Goal: Information Seeking & Learning: Learn about a topic

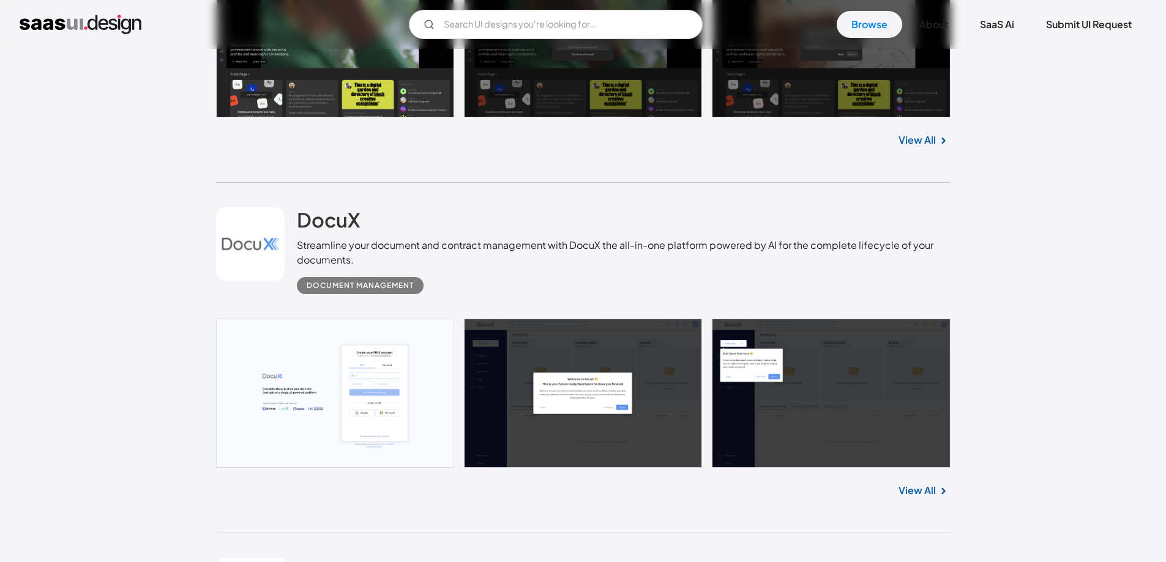
scroll to position [734, 0]
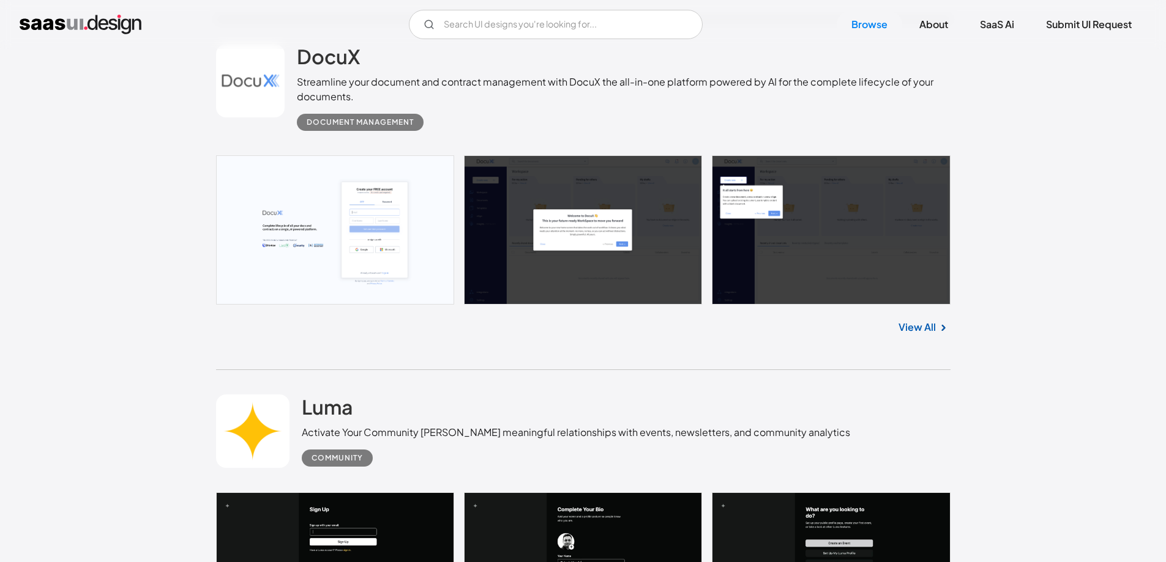
click at [326, 235] on link at bounding box center [583, 229] width 734 height 149
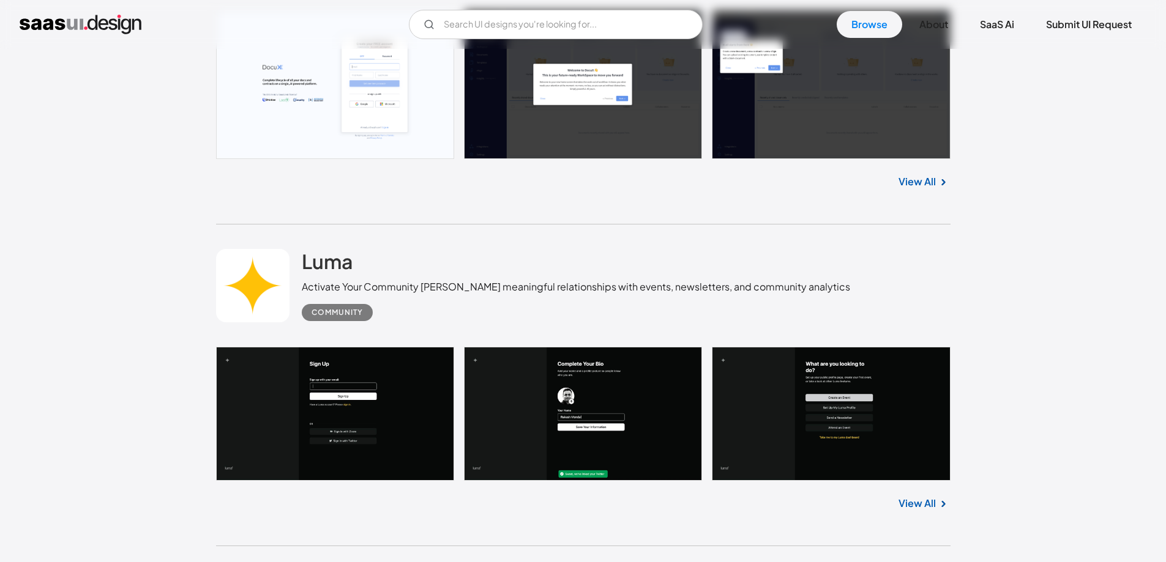
scroll to position [898, 0]
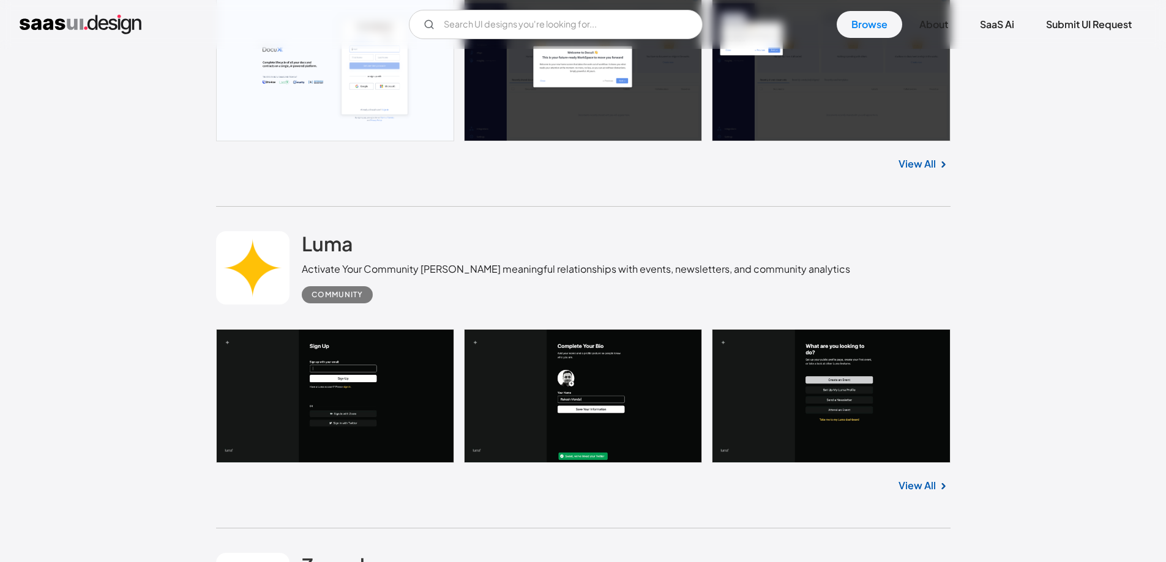
click at [378, 405] on link at bounding box center [583, 396] width 734 height 135
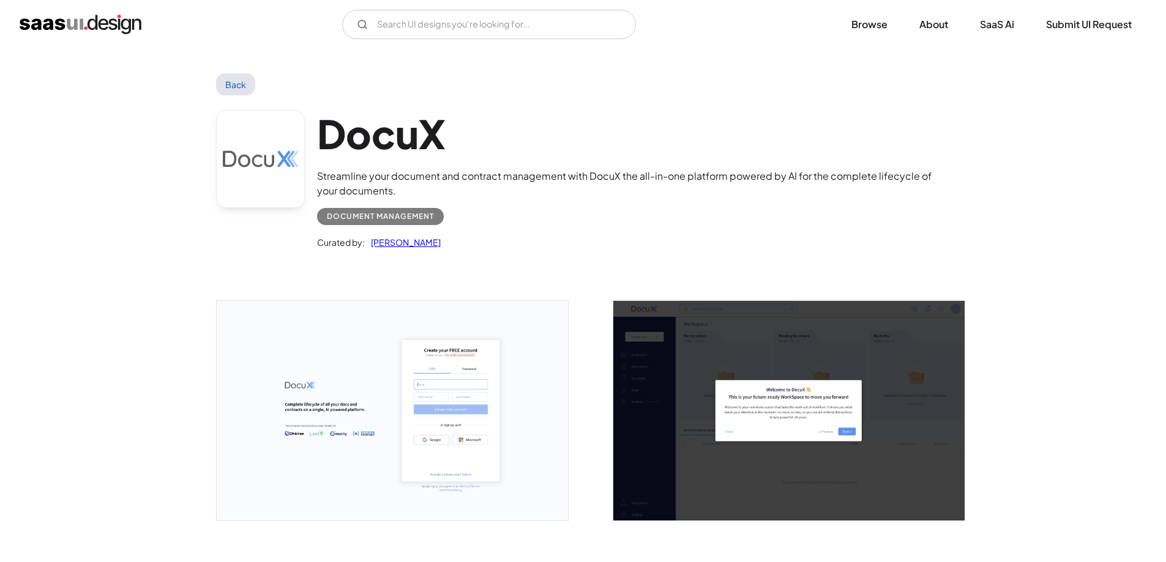
click at [397, 375] on img "open lightbox" at bounding box center [392, 411] width 351 height 220
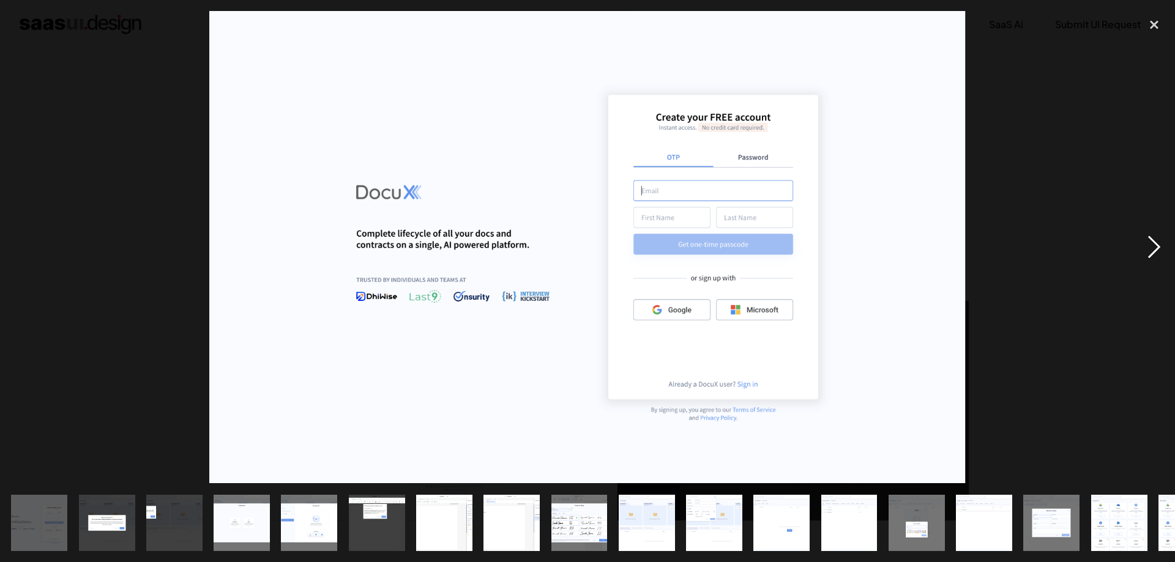
click at [1161, 245] on div "next image" at bounding box center [1154, 247] width 42 height 472
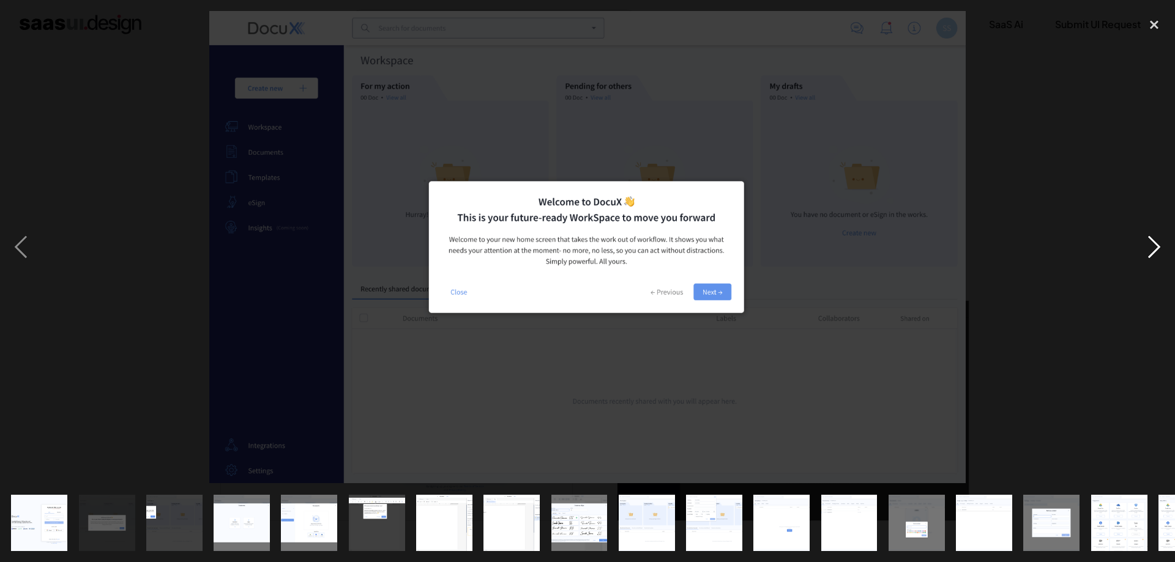
click at [1154, 248] on div "next image" at bounding box center [1154, 247] width 42 height 472
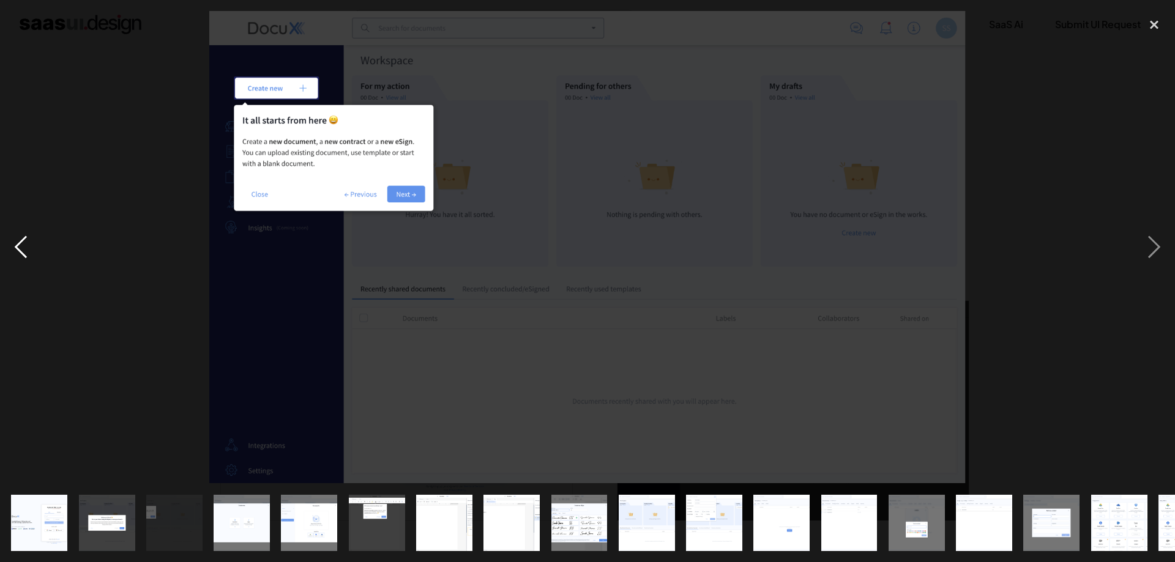
click at [19, 241] on div "previous image" at bounding box center [21, 247] width 42 height 472
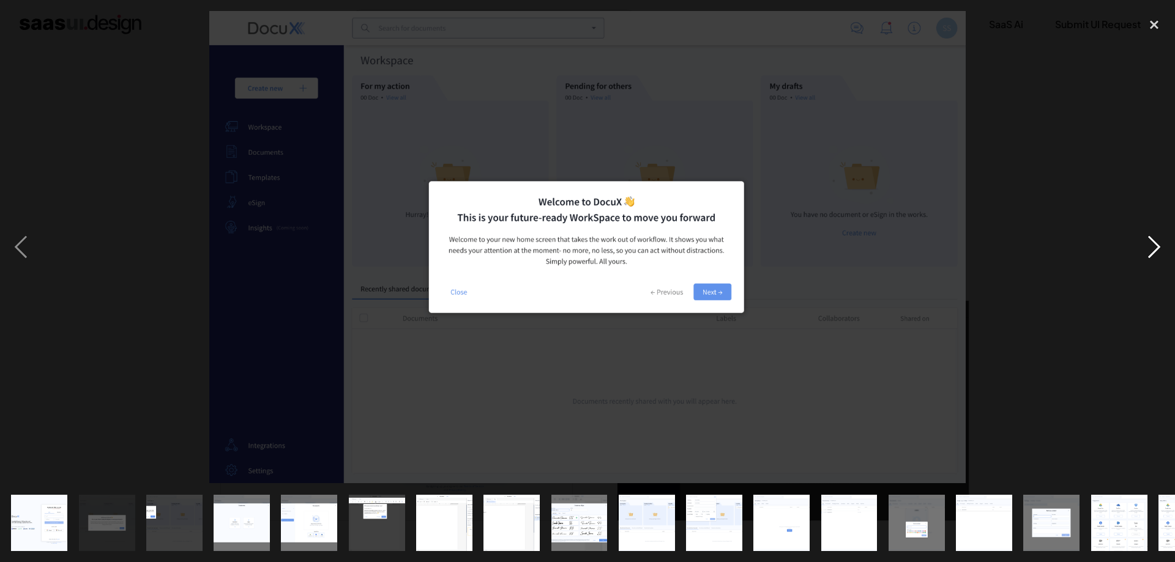
click at [1145, 251] on div "next image" at bounding box center [1154, 247] width 42 height 472
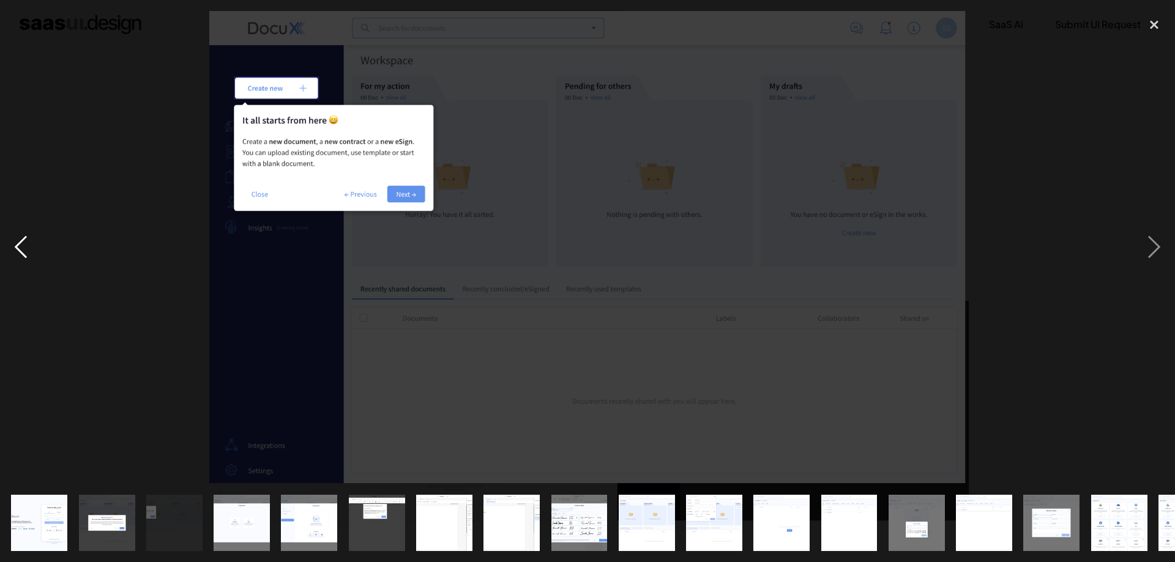
click at [7, 252] on div "previous image" at bounding box center [21, 247] width 42 height 472
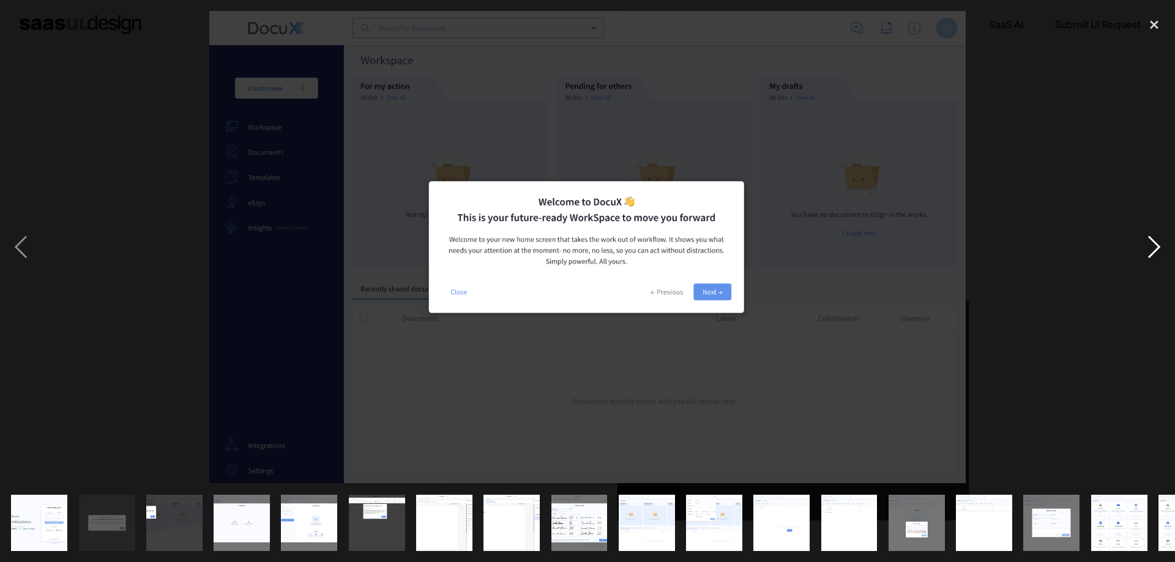
click at [1162, 240] on div "next image" at bounding box center [1154, 247] width 42 height 472
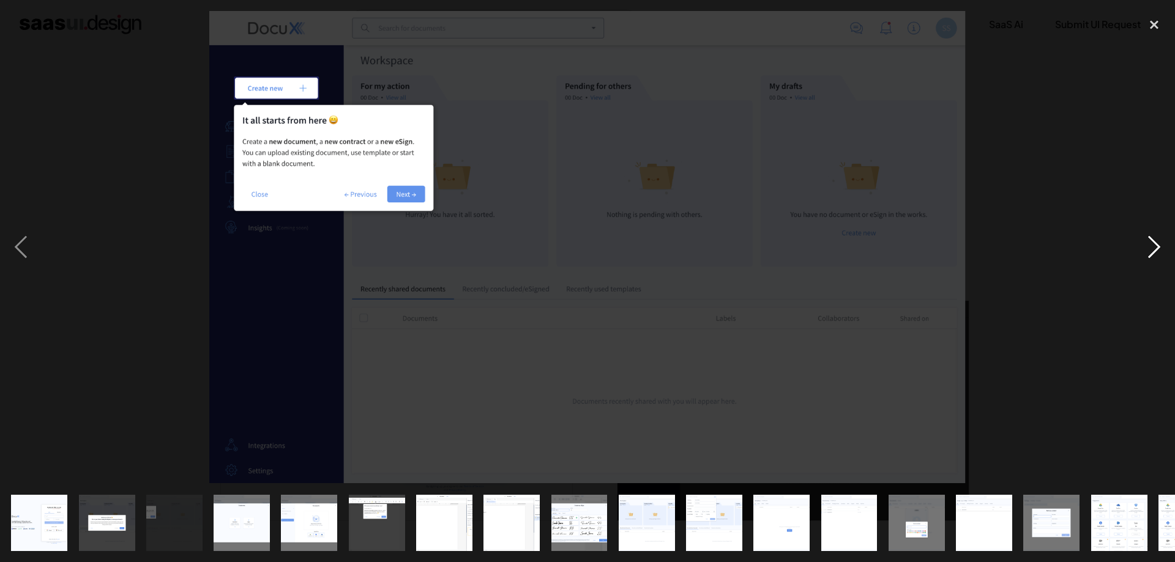
click at [1154, 243] on div "next image" at bounding box center [1154, 247] width 42 height 472
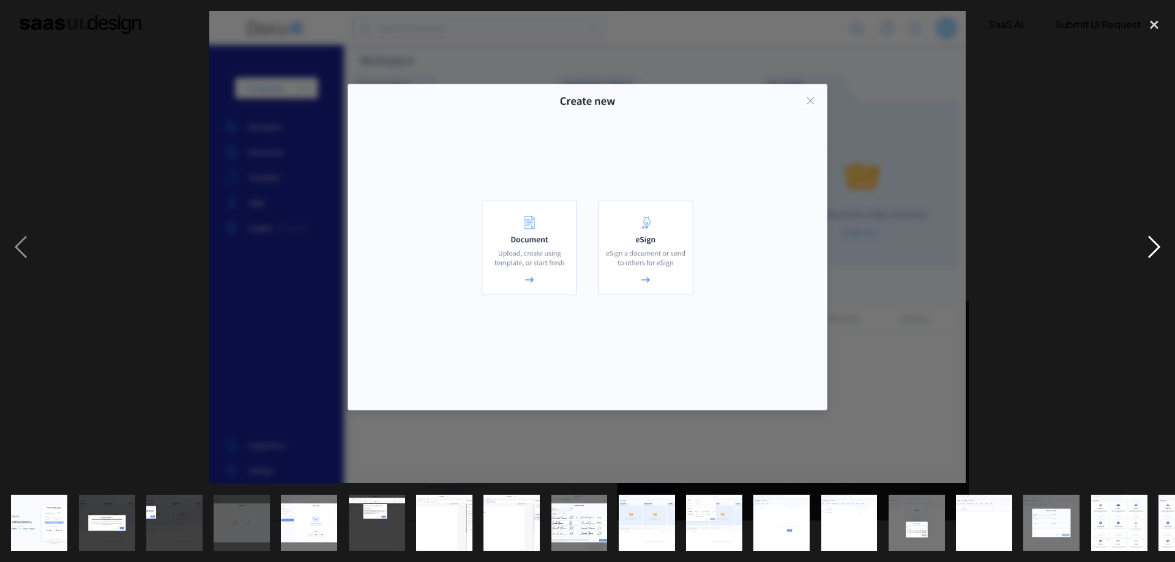
click at [1154, 243] on div "next image" at bounding box center [1154, 247] width 42 height 472
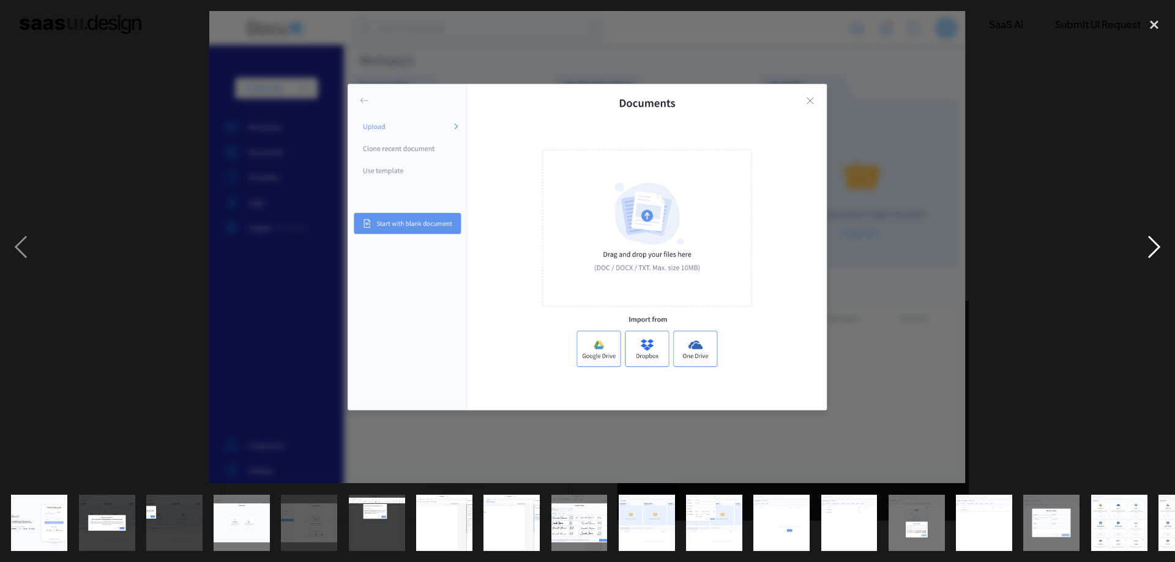
click at [1154, 243] on div "next image" at bounding box center [1154, 247] width 42 height 472
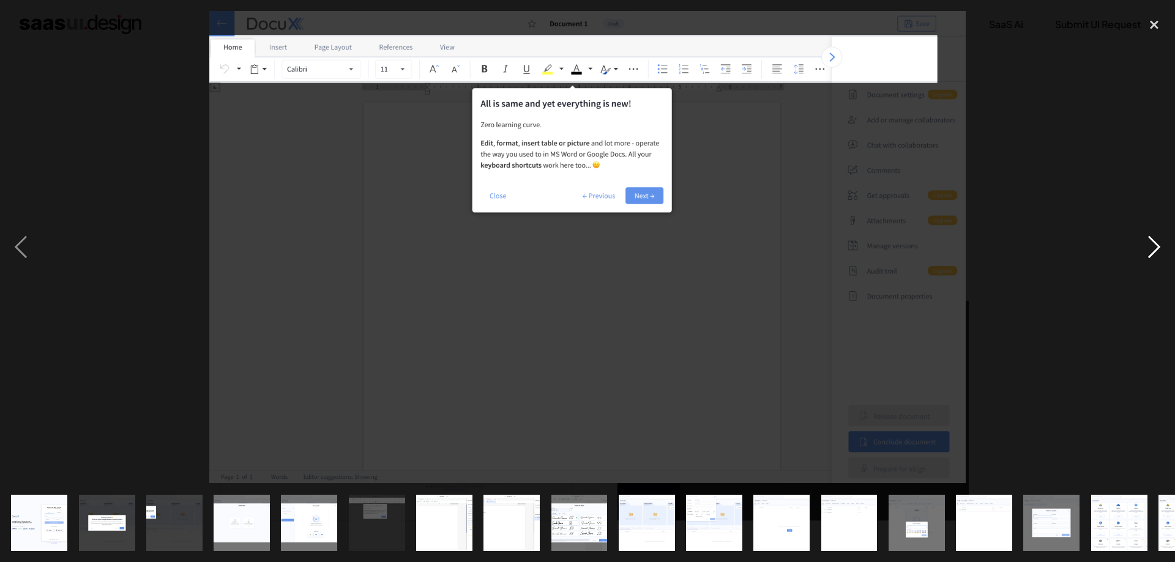
click at [1154, 243] on div "next image" at bounding box center [1154, 247] width 42 height 472
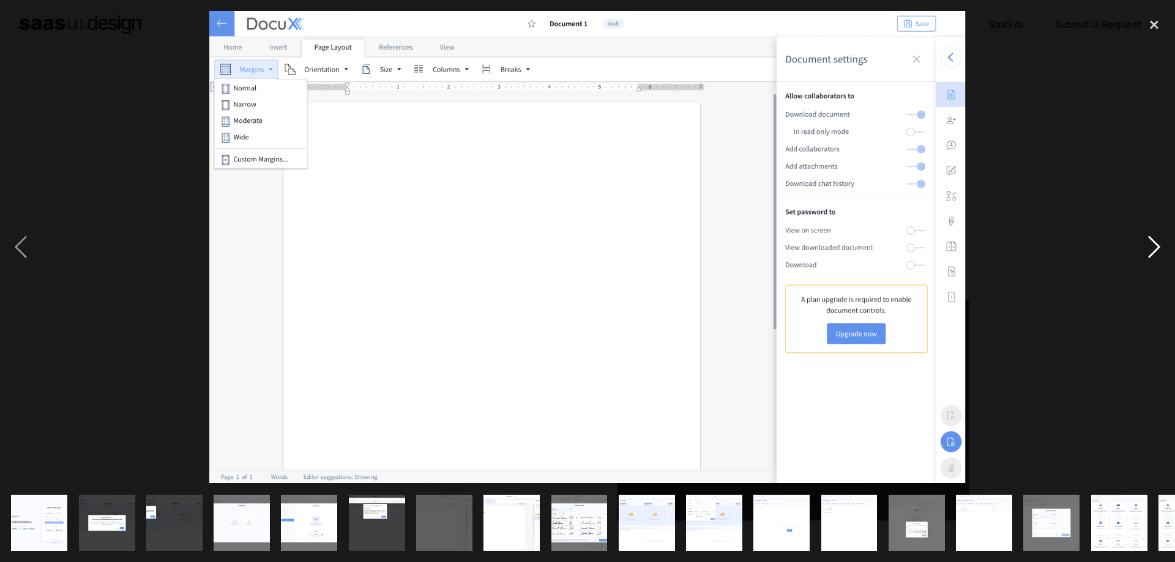
click at [1154, 243] on div "next image" at bounding box center [1154, 247] width 42 height 472
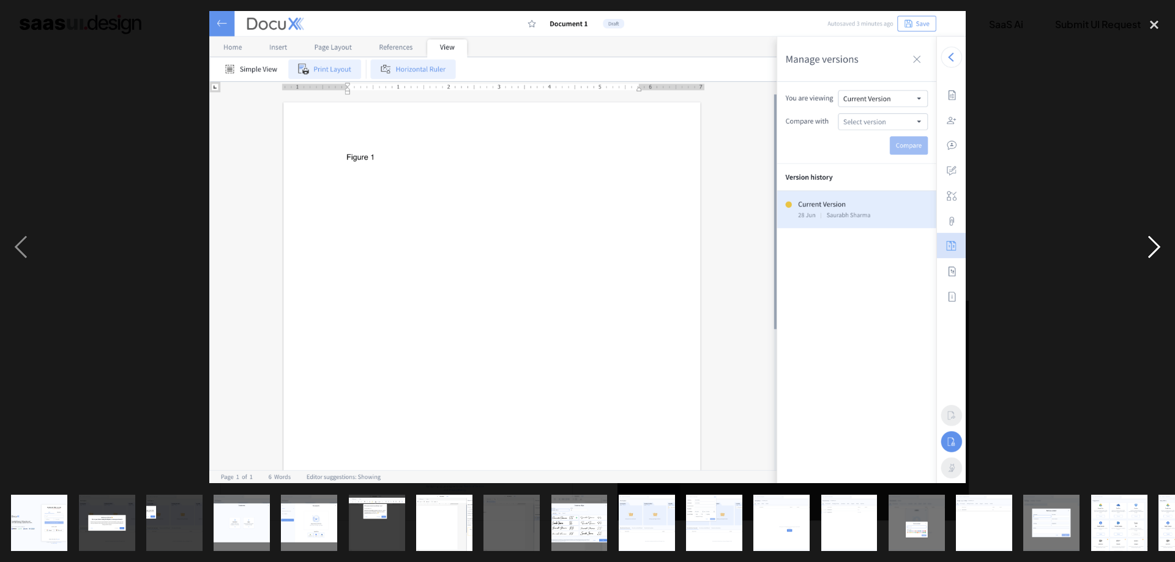
click at [1154, 256] on div "next image" at bounding box center [1154, 247] width 42 height 472
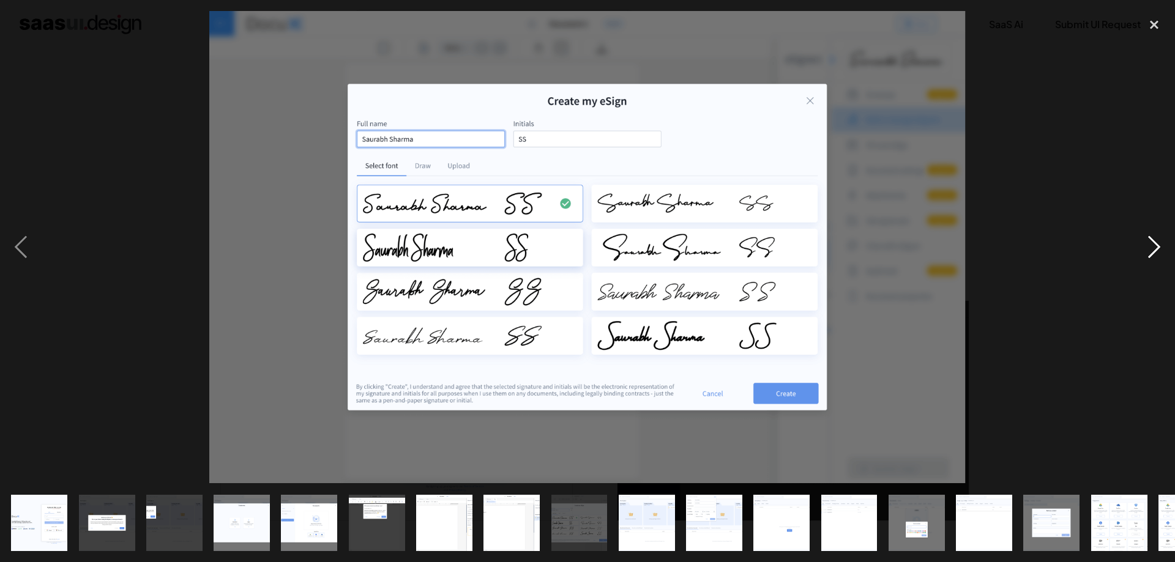
click at [1154, 256] on div "next image" at bounding box center [1154, 247] width 42 height 472
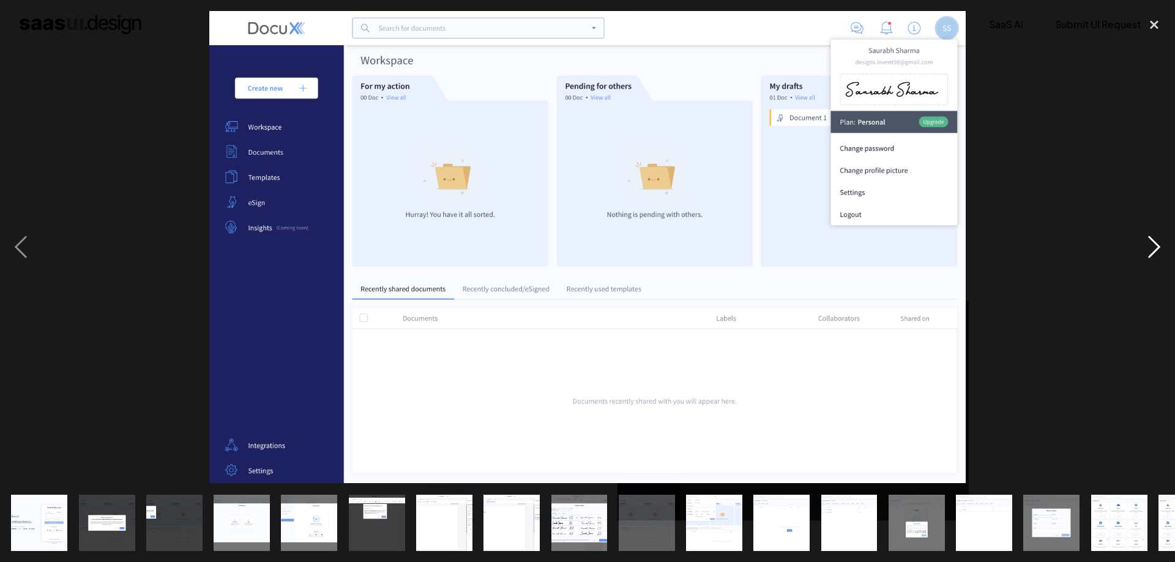
click at [1152, 256] on div "next image" at bounding box center [1154, 247] width 42 height 472
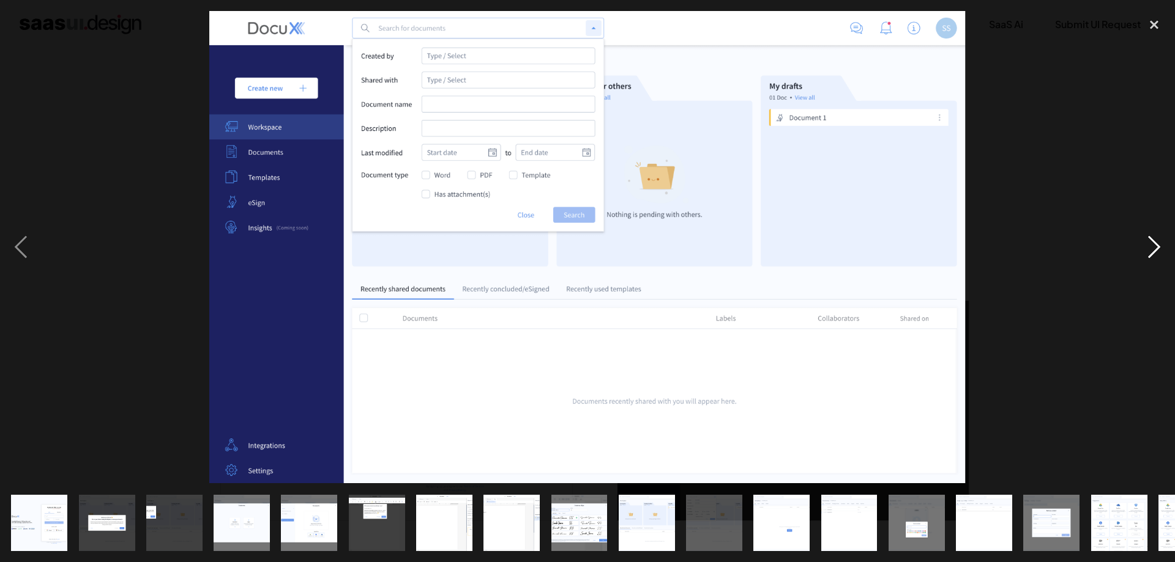
click at [1152, 256] on div "next image" at bounding box center [1154, 247] width 42 height 472
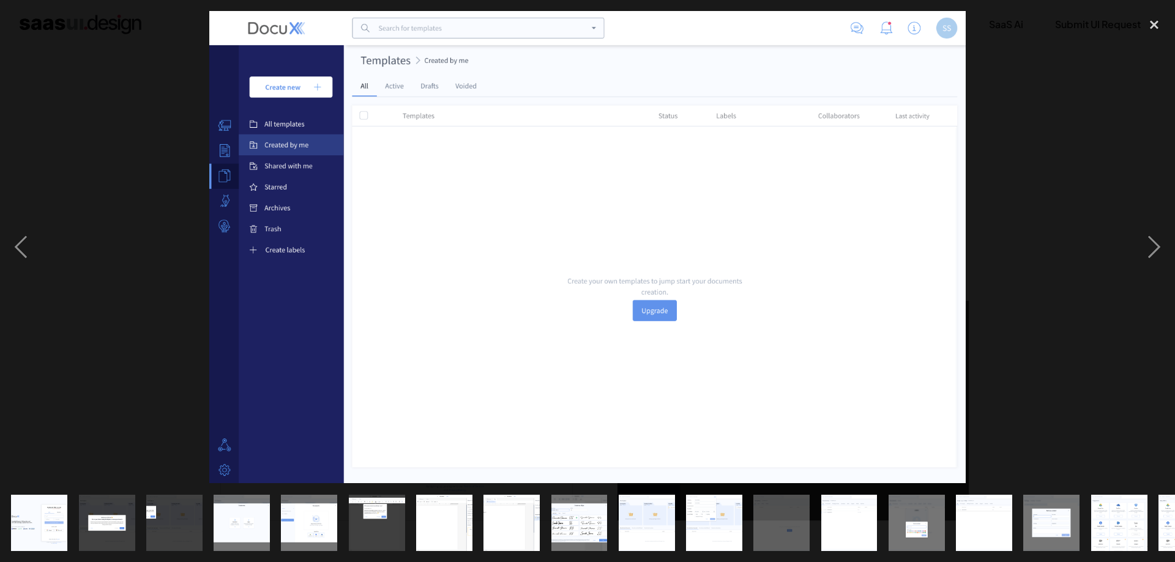
click at [1128, 253] on div at bounding box center [587, 247] width 1175 height 472
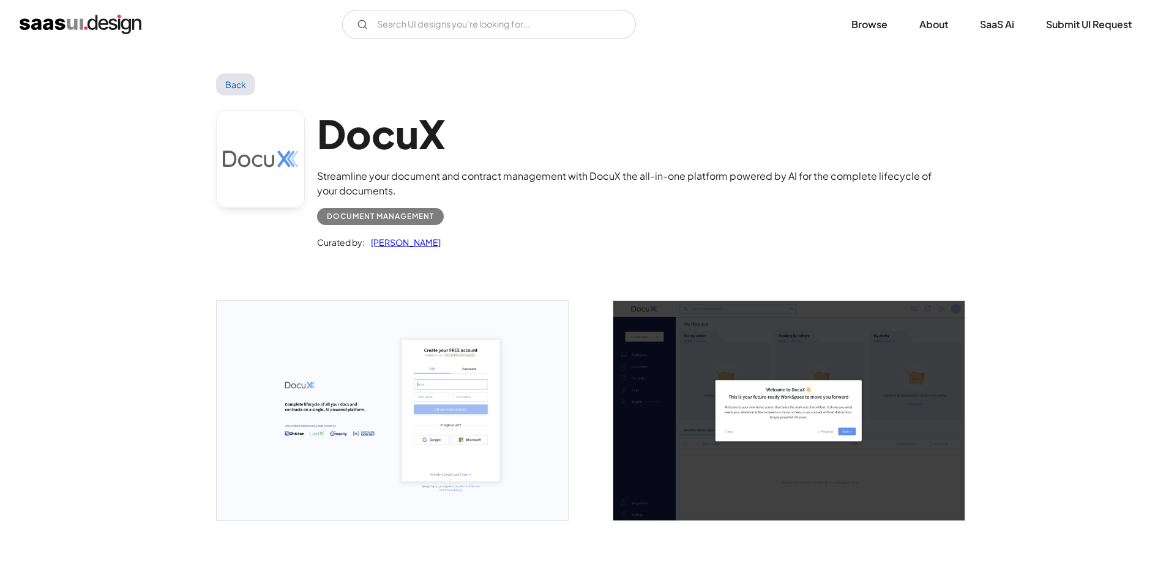
click at [232, 89] on link "Back" at bounding box center [236, 84] width 40 height 22
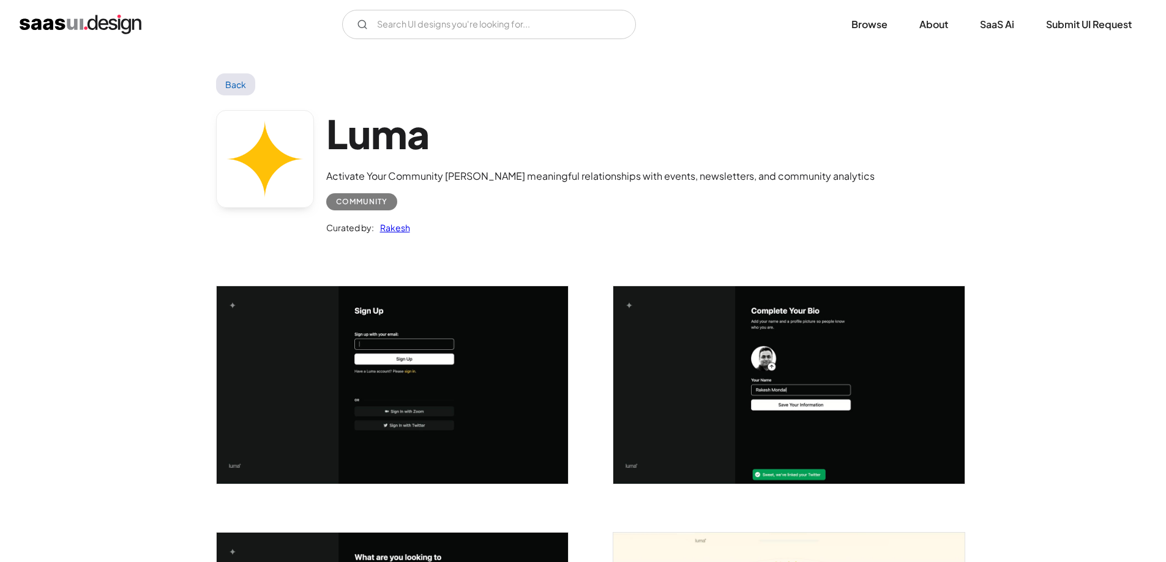
click at [423, 360] on img "open lightbox" at bounding box center [392, 385] width 351 height 198
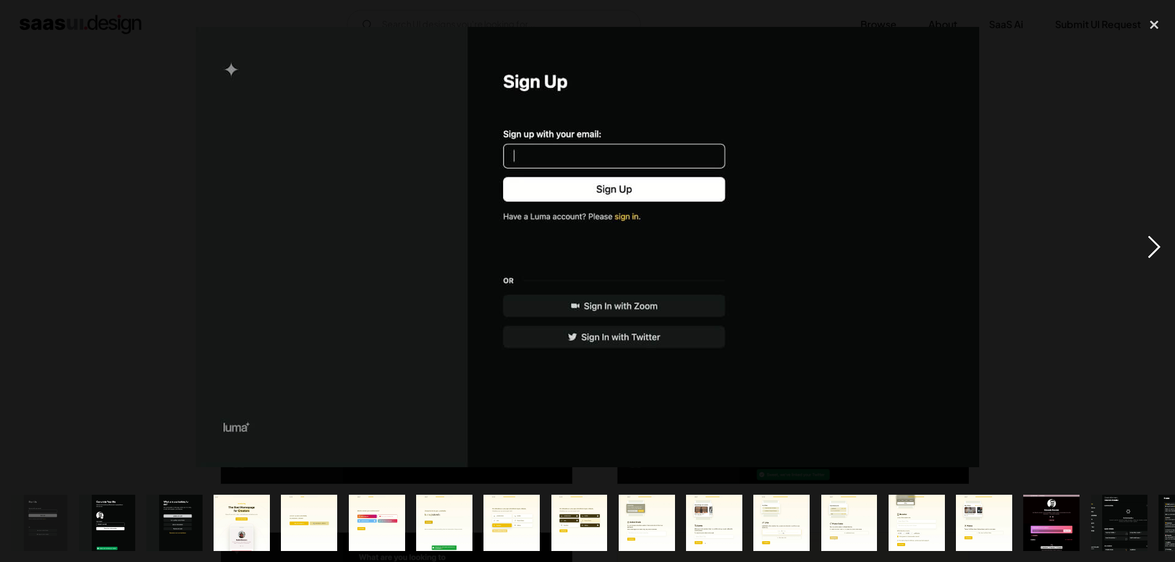
click at [1157, 244] on div "next image" at bounding box center [1154, 247] width 42 height 472
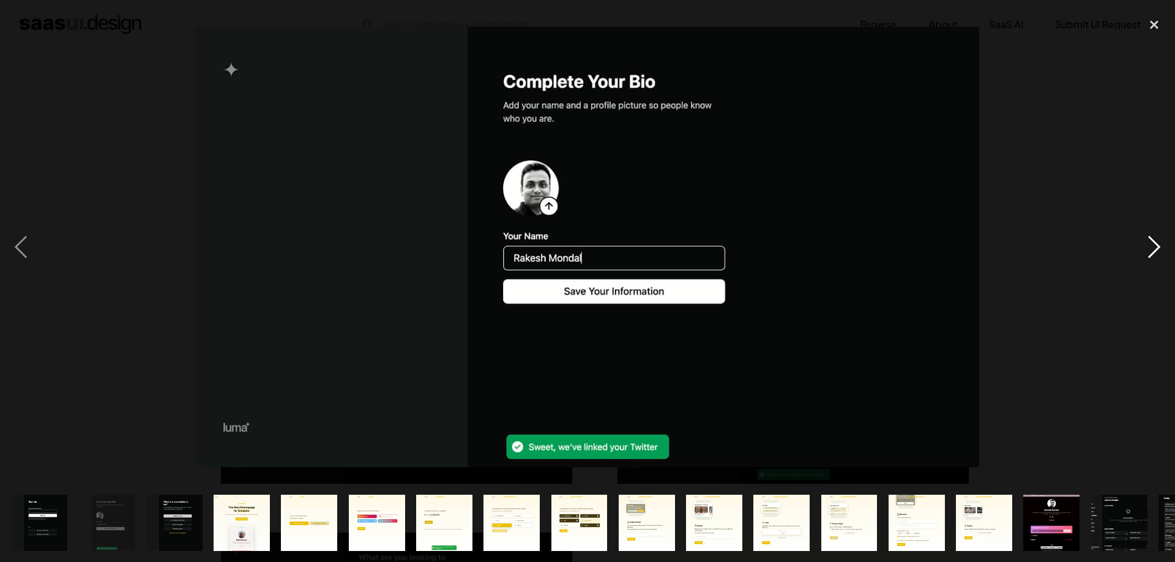
click at [1153, 244] on div "next image" at bounding box center [1154, 247] width 42 height 472
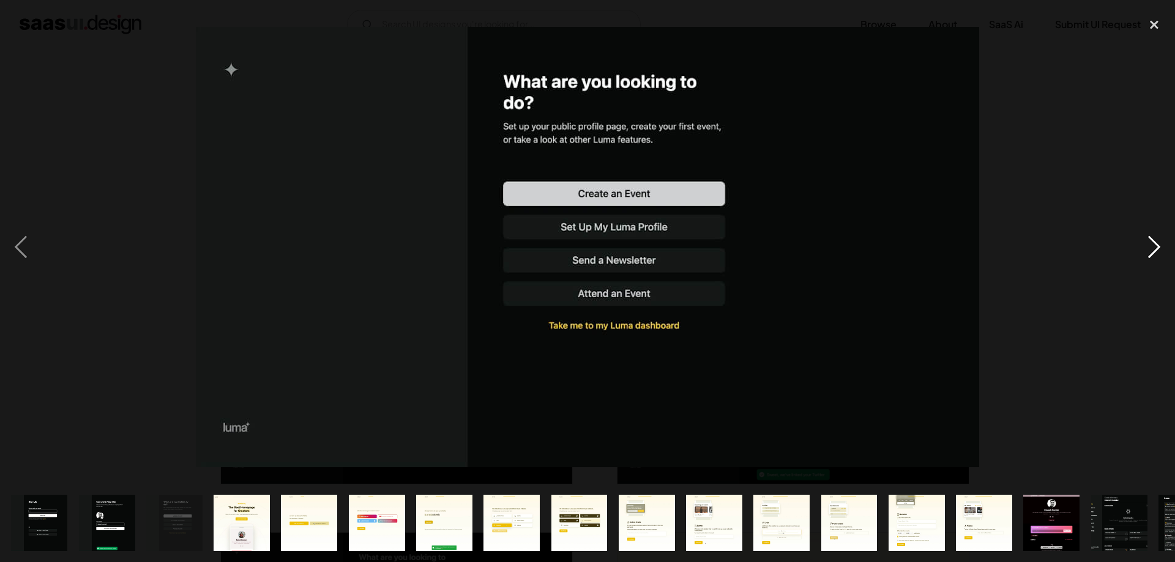
click at [1153, 244] on div "next image" at bounding box center [1154, 247] width 42 height 472
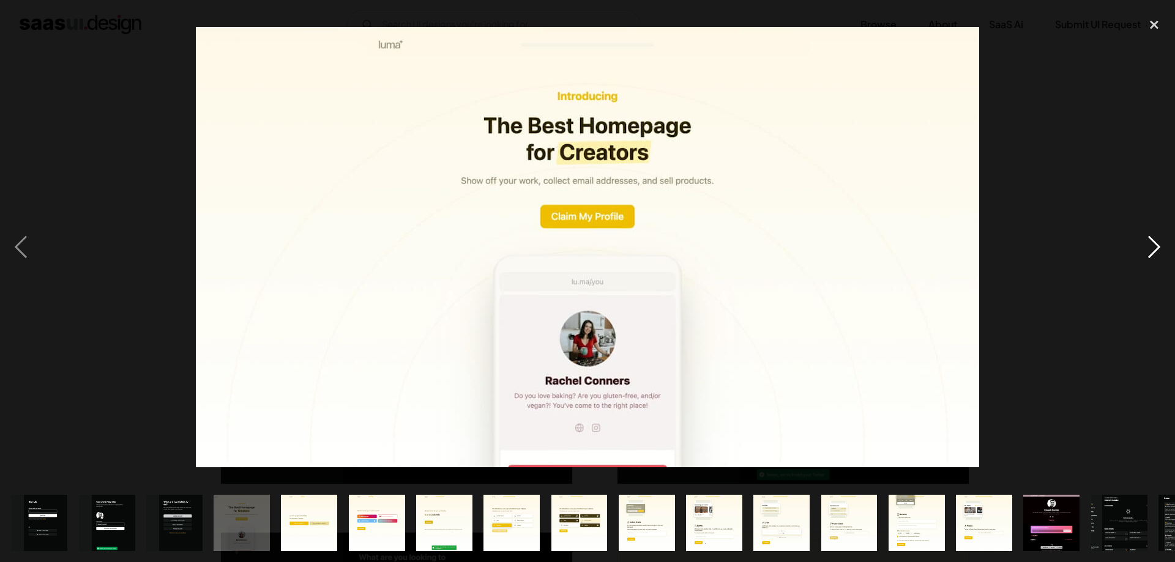
click at [1153, 244] on div "next image" at bounding box center [1154, 247] width 42 height 472
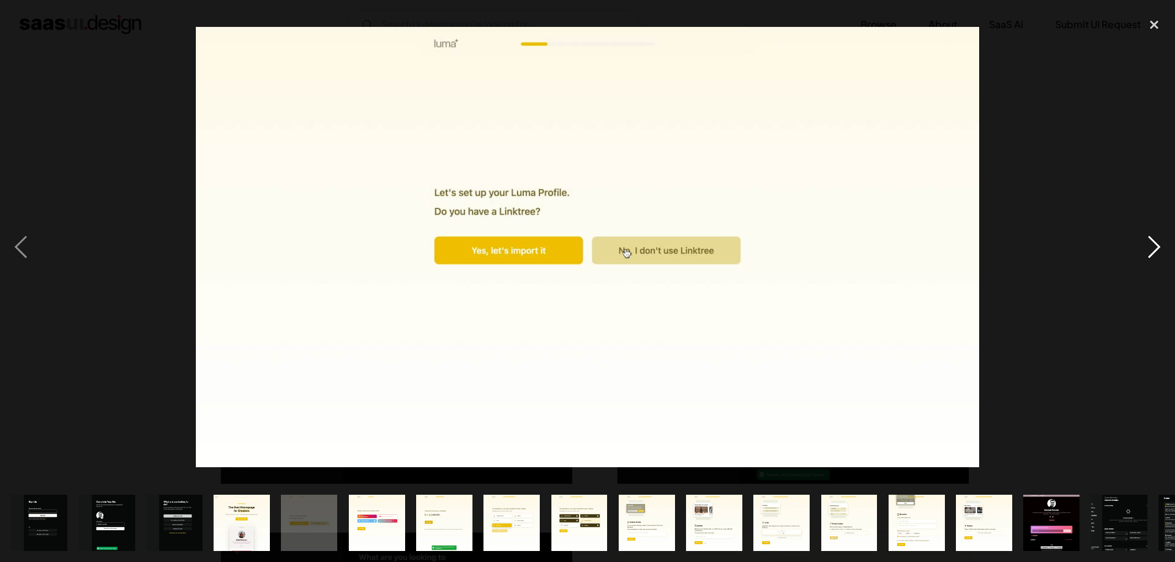
click at [1153, 244] on div "next image" at bounding box center [1154, 247] width 42 height 472
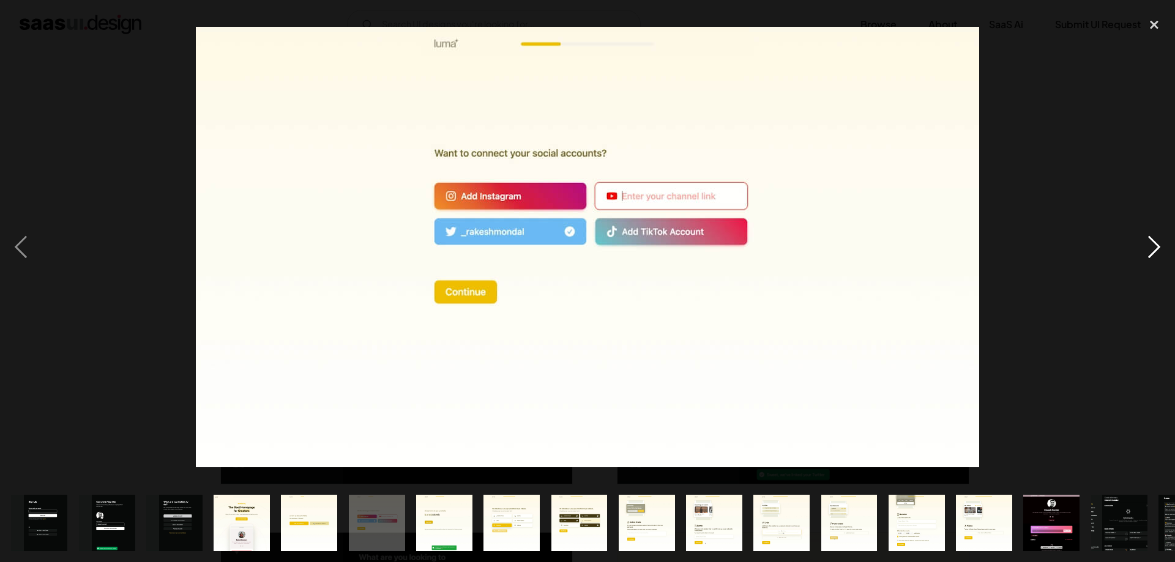
click at [1153, 244] on div "next image" at bounding box center [1154, 247] width 42 height 472
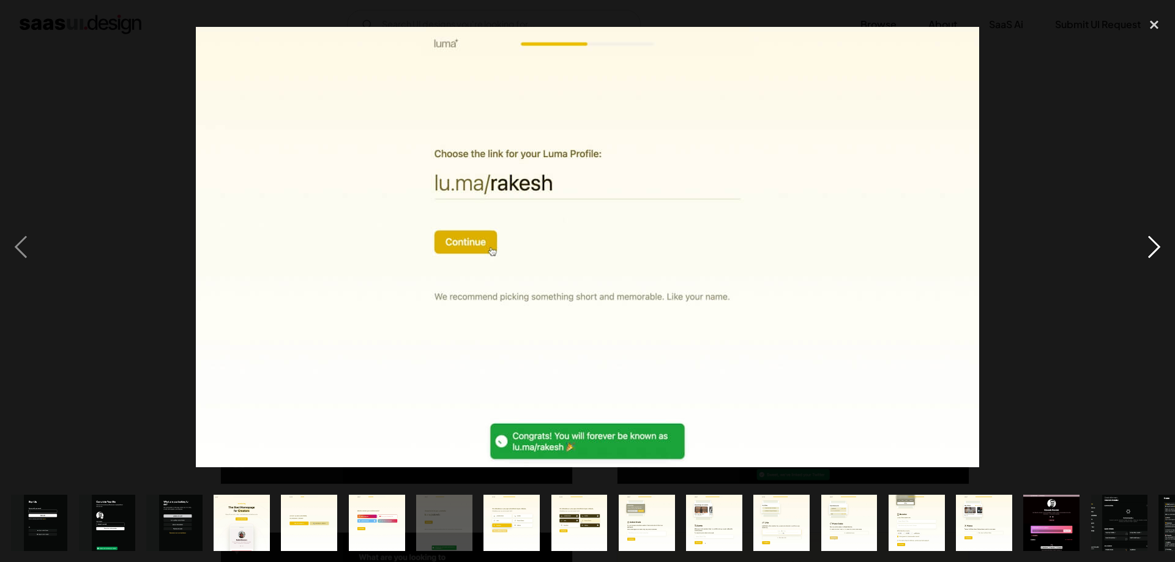
click at [1153, 244] on div "next image" at bounding box center [1154, 247] width 42 height 472
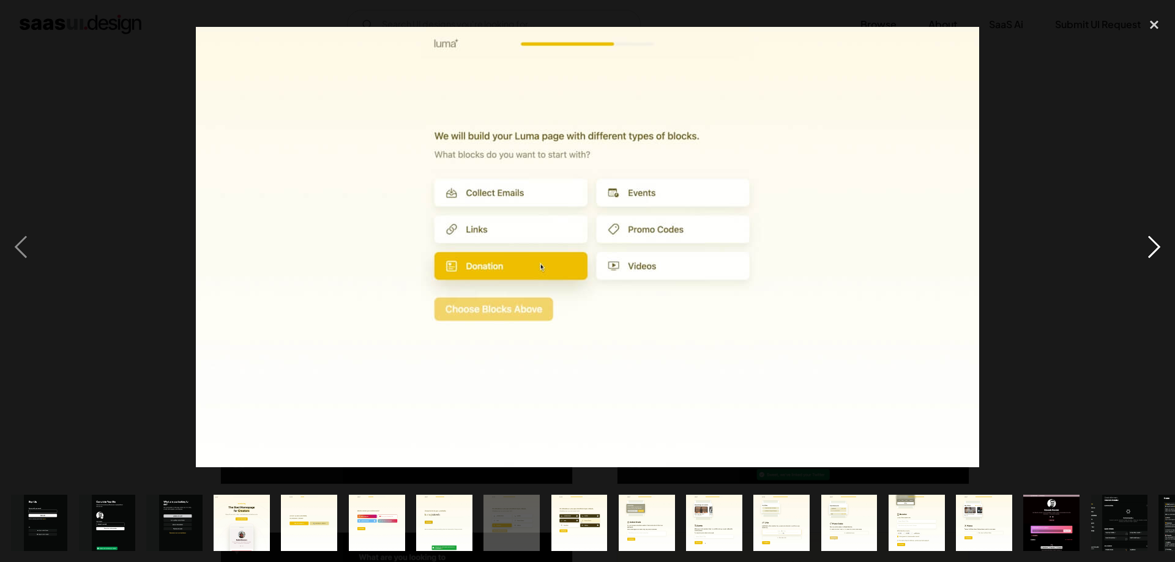
click at [1153, 244] on div "next image" at bounding box center [1154, 247] width 42 height 472
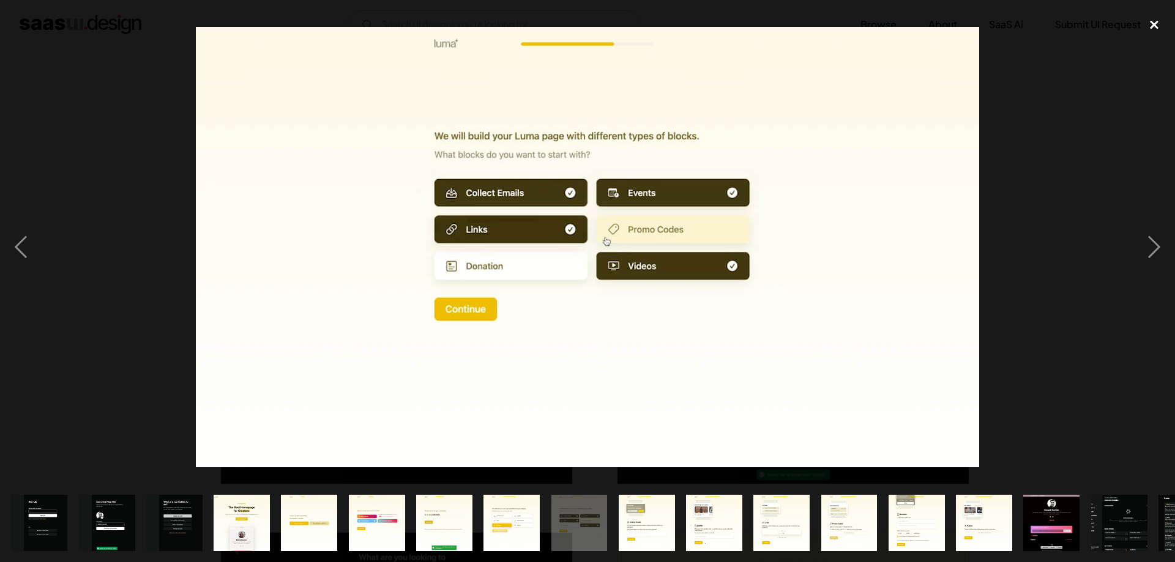
click at [1155, 25] on div "close lightbox" at bounding box center [1154, 24] width 42 height 27
